Goal: Check status: Check status

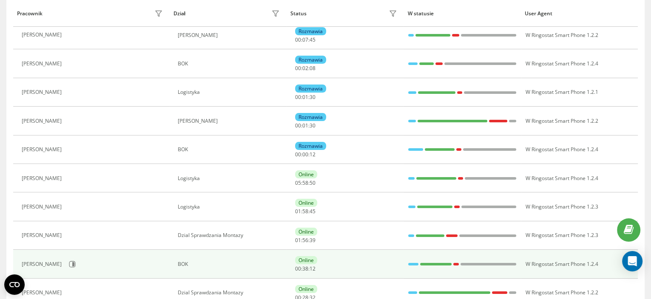
scroll to position [159, 0]
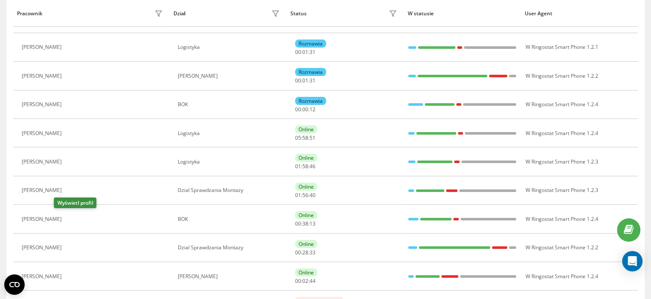
click at [68, 219] on icon at bounding box center [71, 219] width 7 height 7
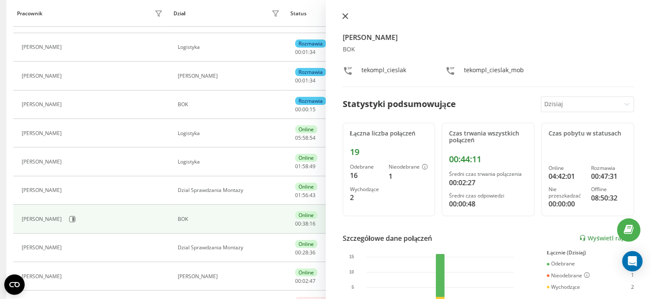
click at [350, 15] on div at bounding box center [489, 17] width 292 height 9
click at [346, 15] on icon at bounding box center [344, 16] width 5 height 5
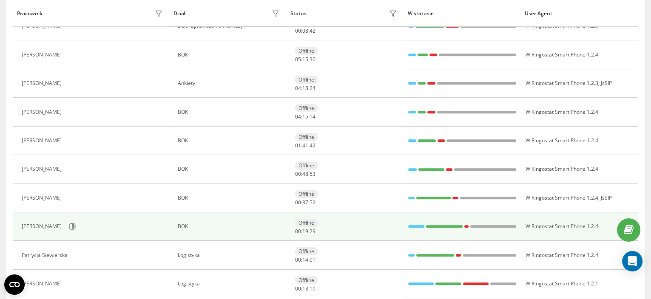
scroll to position [478, 0]
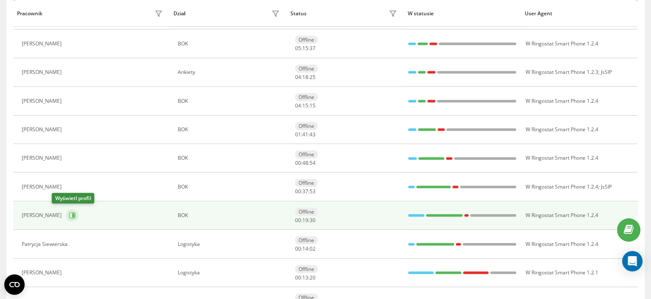
click at [66, 210] on button at bounding box center [72, 215] width 13 height 13
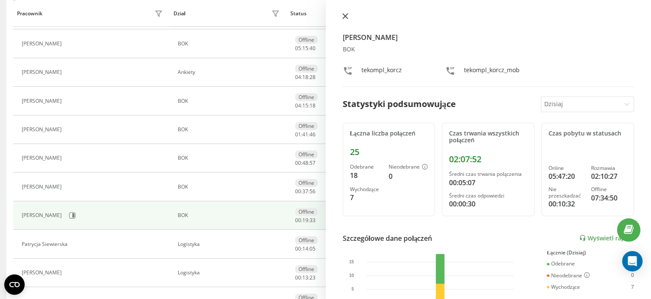
click at [347, 17] on icon at bounding box center [345, 16] width 6 height 6
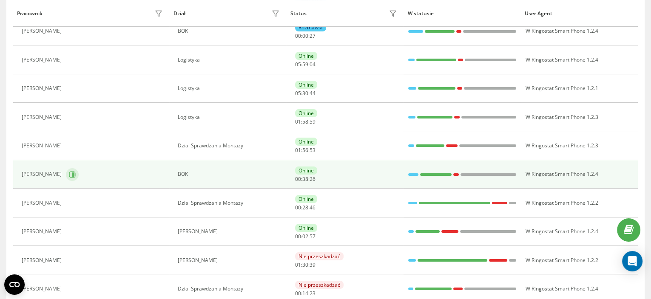
scroll to position [159, 0]
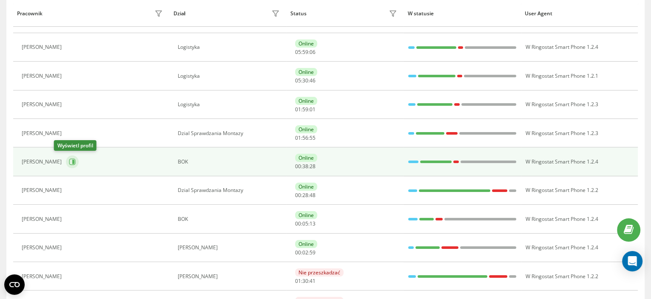
click at [69, 159] on icon at bounding box center [72, 162] width 6 height 6
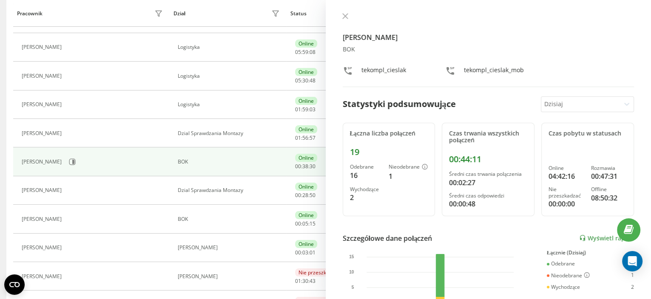
click at [335, 17] on div "[PERSON_NAME] BOK tekompl_cieslak tekompl_cieslak_mob Statystyki podsumowujące …" at bounding box center [489, 149] width 326 height 299
click at [346, 19] on icon at bounding box center [345, 16] width 6 height 6
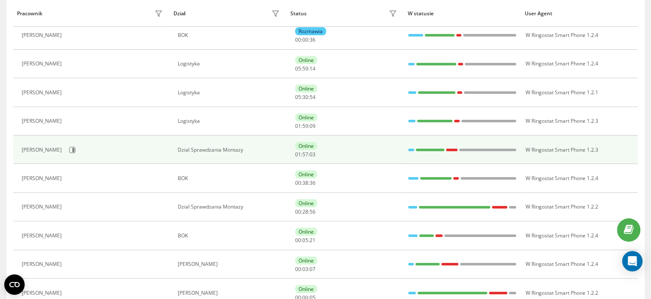
scroll to position [159, 0]
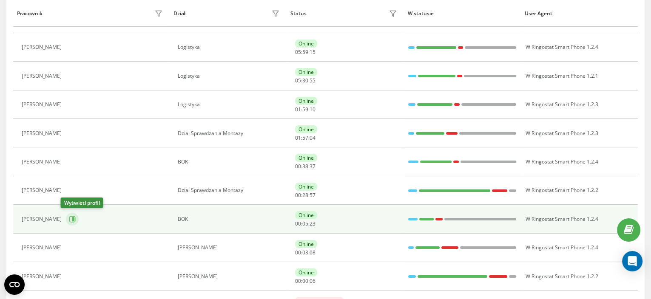
click at [69, 216] on icon at bounding box center [72, 219] width 7 height 7
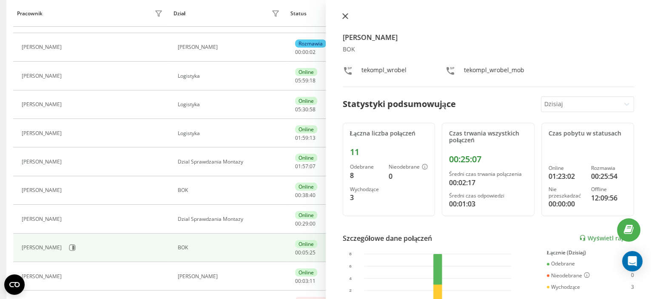
click at [343, 20] on button at bounding box center [345, 17] width 11 height 8
